Goal: Contribute content

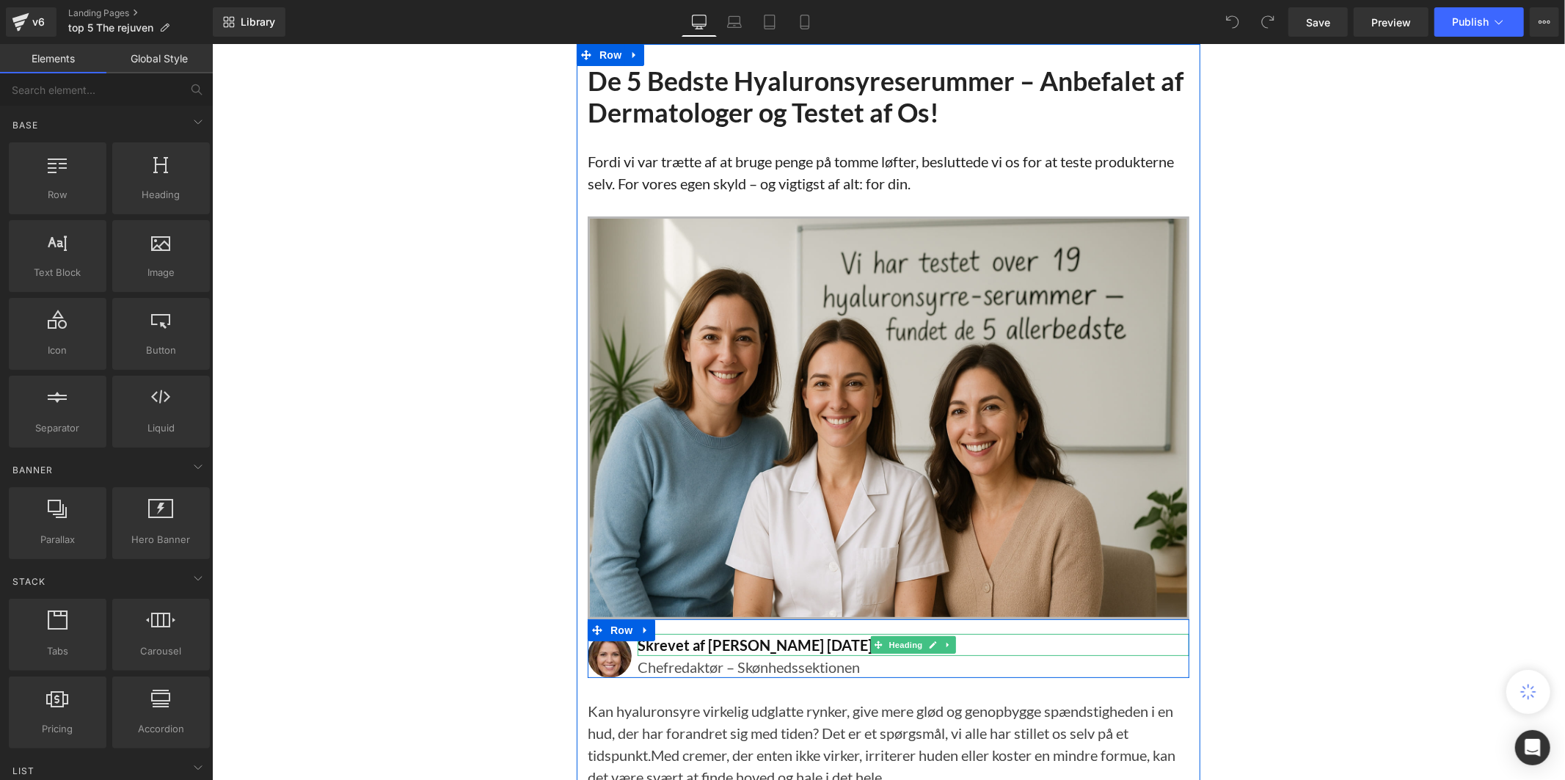
click at [822, 639] on h2 "Skrevet af [PERSON_NAME] [DATE]" at bounding box center [913, 644] width 552 height 22
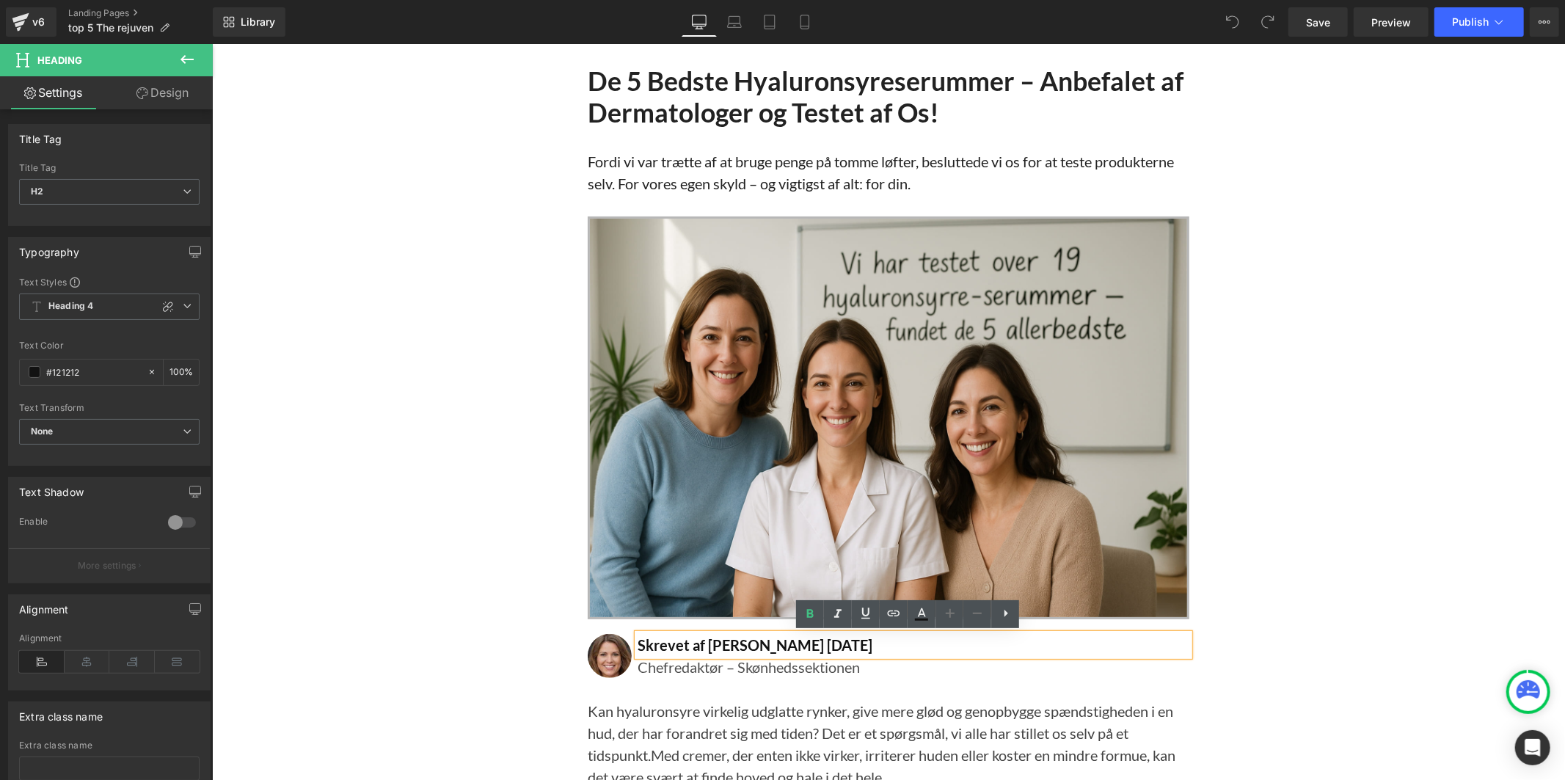
click at [811, 649] on h2 "Skrevet af [PERSON_NAME] [DATE]" at bounding box center [913, 644] width 552 height 22
drag, startPoint x: 836, startPoint y: 641, endPoint x: 803, endPoint y: 645, distance: 33.2
click at [803, 645] on h2 "Skrevet af [PERSON_NAME] [DATE]" at bounding box center [913, 644] width 552 height 22
paste div
click at [1312, 22] on span "Save" at bounding box center [1318, 22] width 24 height 15
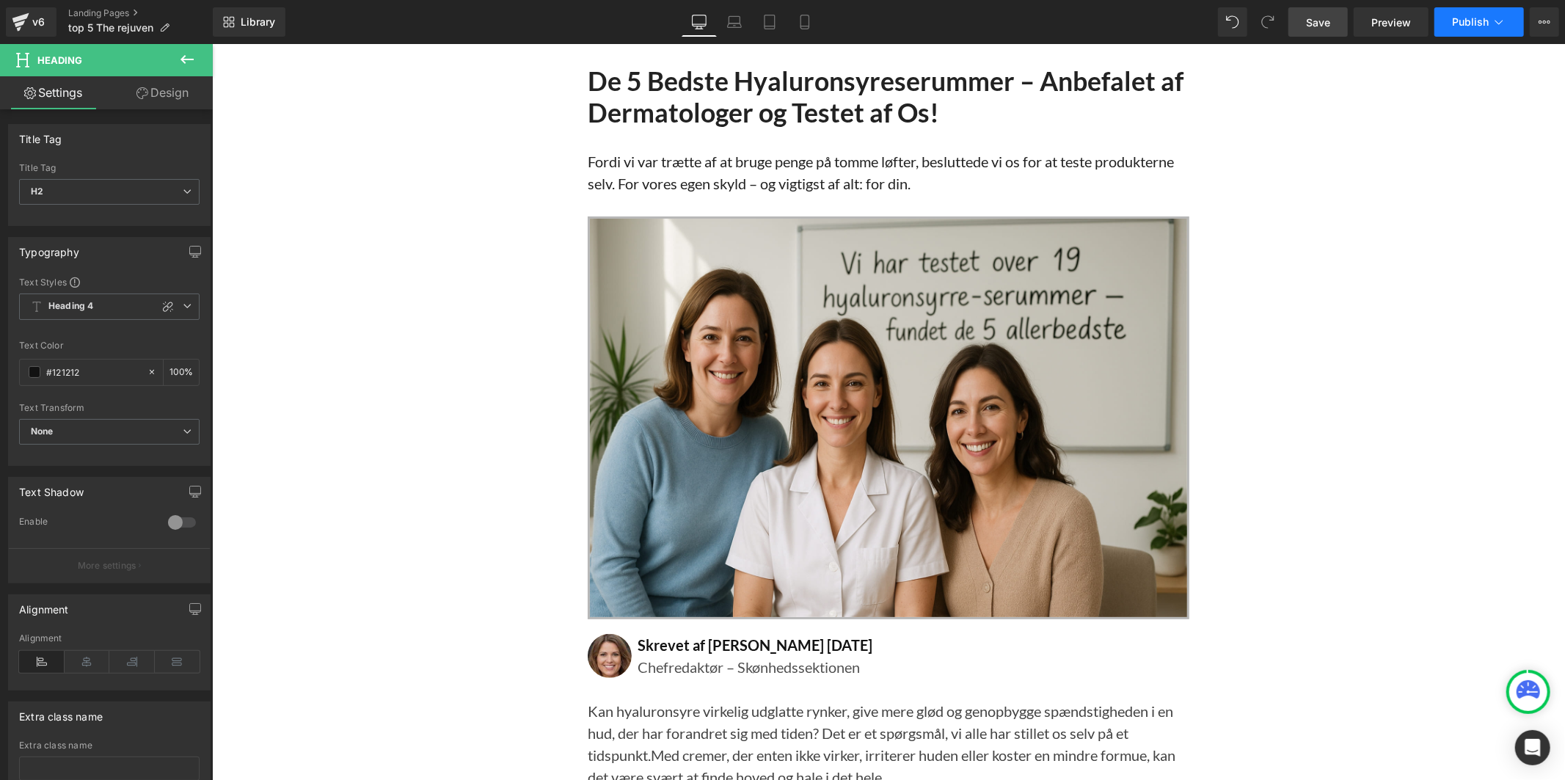
click at [1467, 21] on span "Publish" at bounding box center [1470, 22] width 37 height 12
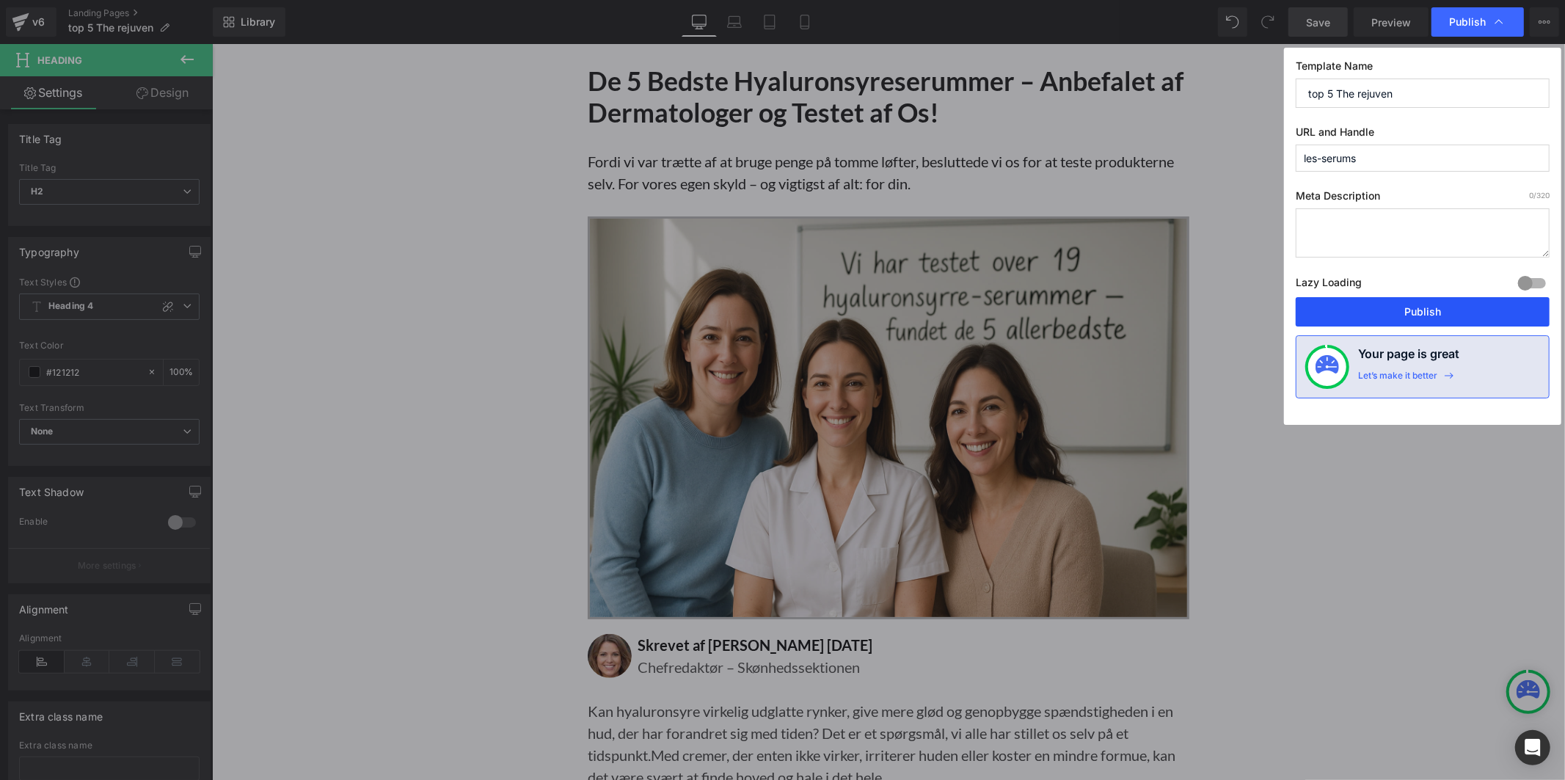
click at [1405, 318] on button "Publish" at bounding box center [1423, 311] width 254 height 29
